Goal: Information Seeking & Learning: Learn about a topic

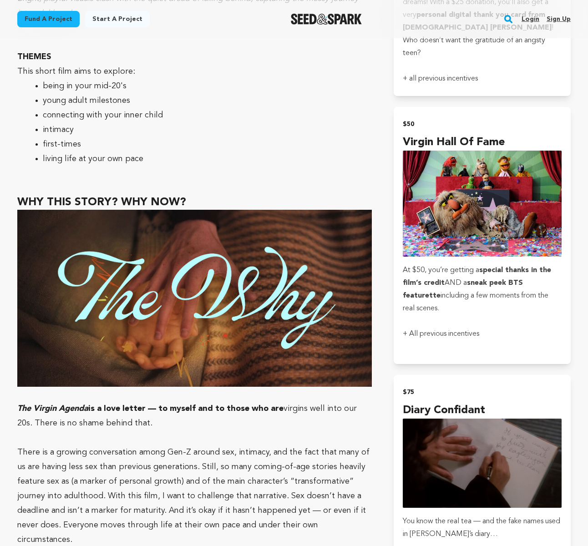
scroll to position [1103, 0]
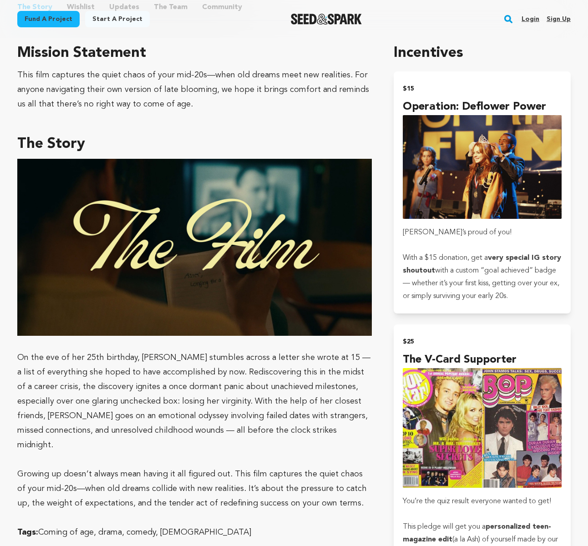
scroll to position [544, 0]
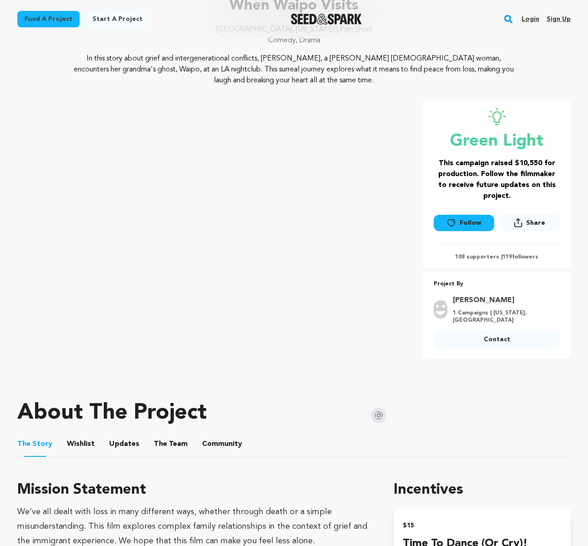
scroll to position [65, 0]
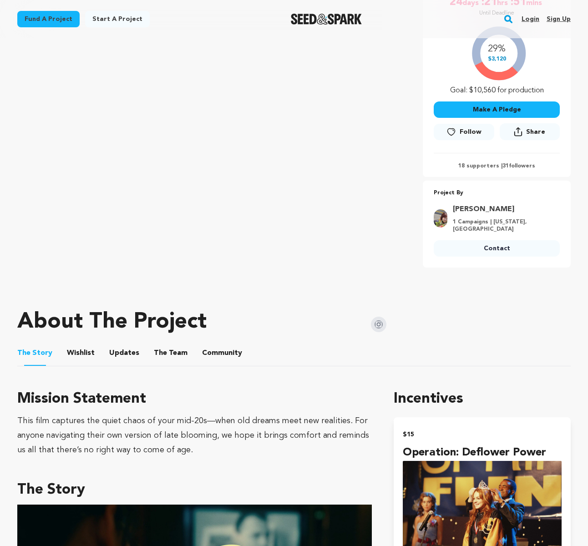
scroll to position [281, 0]
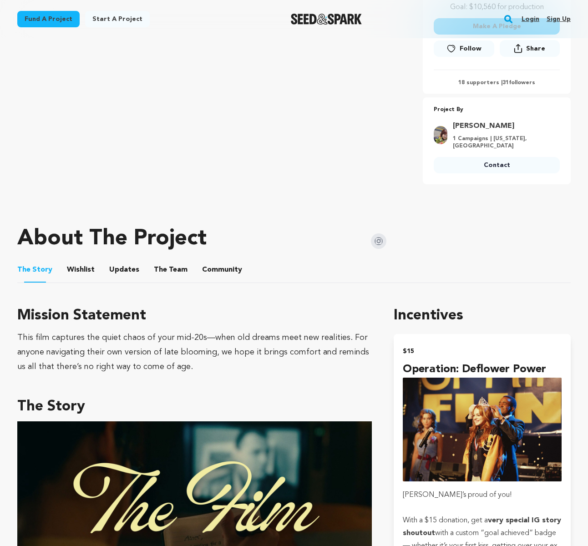
click at [96, 268] on ul "The Story The Story Wishlist Wishlist Updates Updates The Team The Team Communi…" at bounding box center [294, 270] width 554 height 26
